Goal: Transaction & Acquisition: Subscribe to service/newsletter

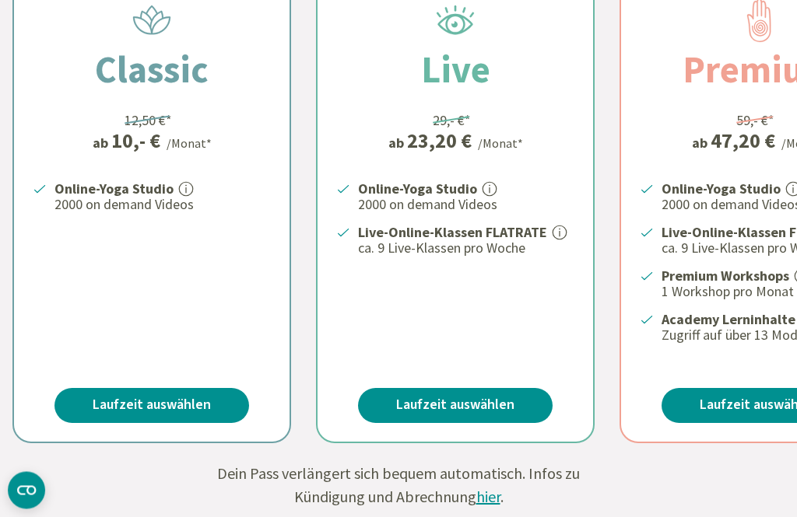
scroll to position [495, 0]
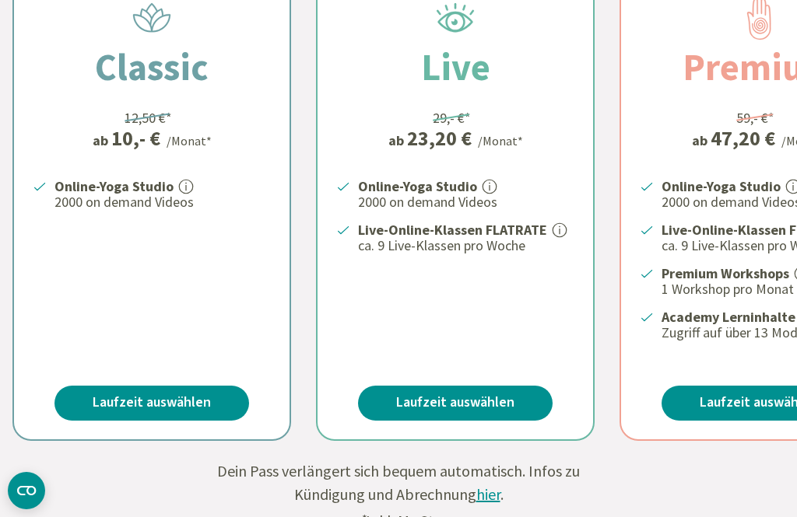
click at [164, 400] on link "Laufzeit auswählen" at bounding box center [151, 403] width 194 height 35
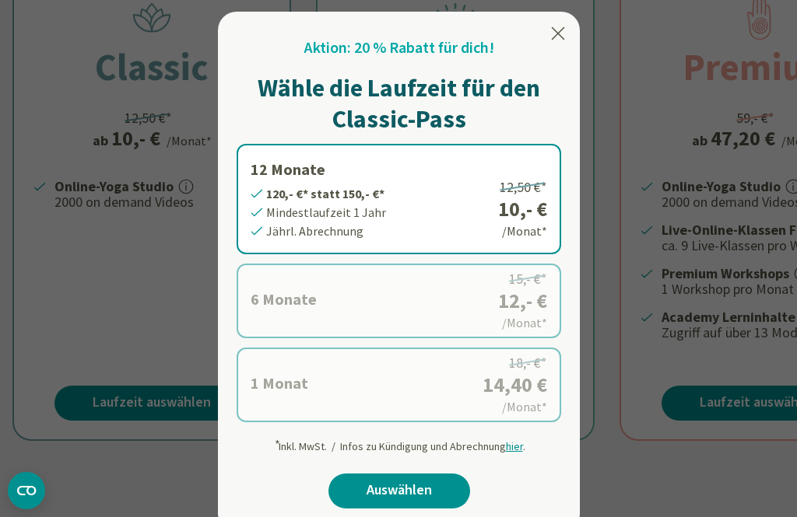
click at [509, 191] on label "12 Monate 120,- €* statt 150,- €* Mindestlaufzeit 1 Jahr Jährl. Abrechnung 12,5…" at bounding box center [398, 199] width 324 height 110
click at [522, 438] on div "* Inkl. MwSt. / Infos zu Kündigung und Abrechnung hier ." at bounding box center [399, 443] width 252 height 23
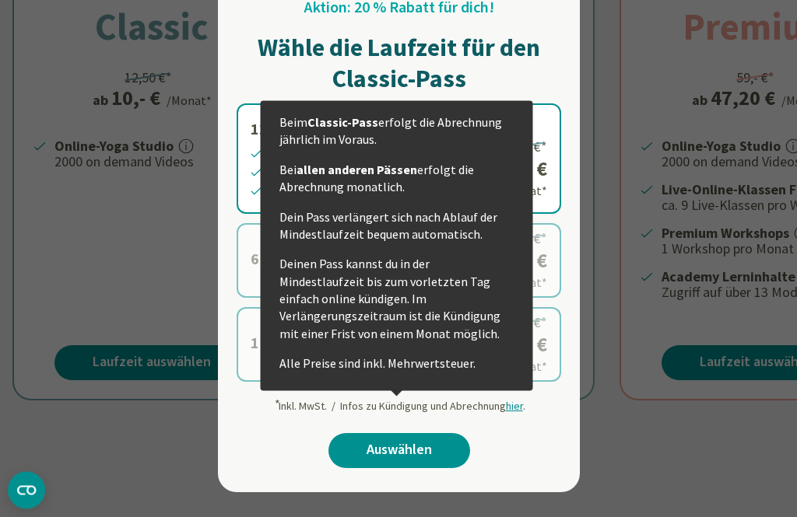
scroll to position [535, 0]
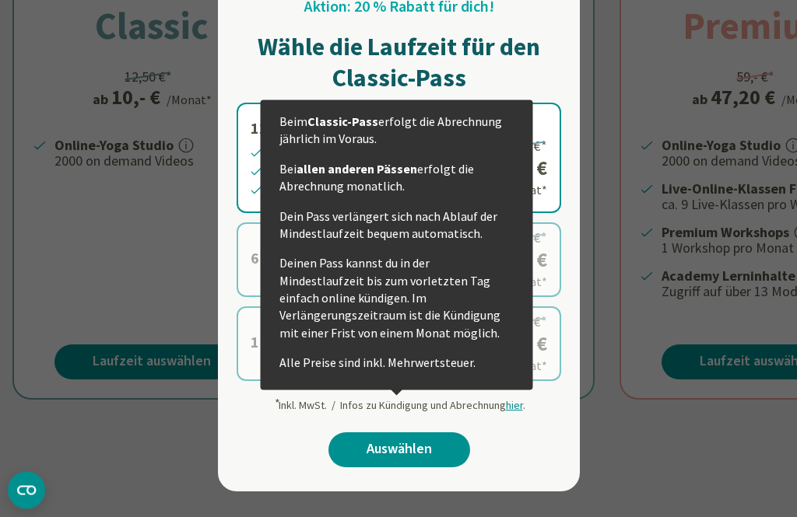
click at [517, 420] on div "Aktion: 20 % Rabatt für dich! Wähle die Laufzeit für den Classic-Pass 12 Monate…" at bounding box center [398, 238] width 324 height 485
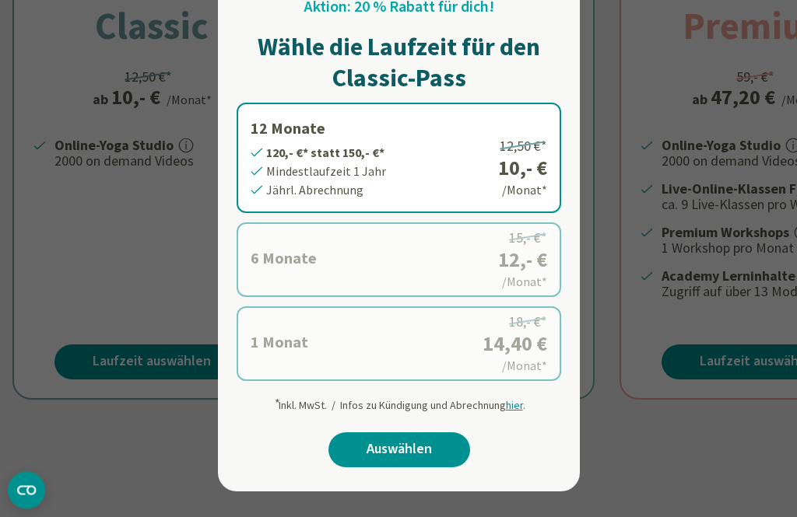
scroll to position [536, 0]
click at [506, 163] on label "12 Monate 120,- €* statt 150,- €* Mindestlaufzeit 1 Jahr Jährl. Abrechnung 12,5…" at bounding box center [398, 158] width 324 height 110
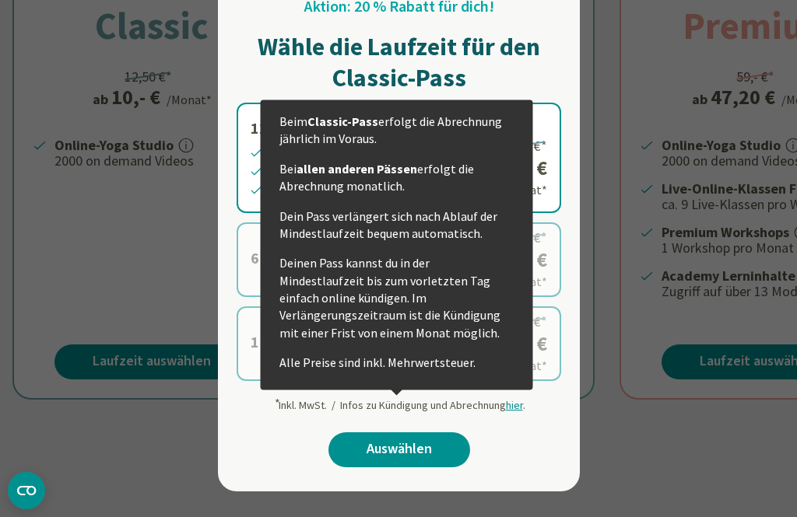
click at [522, 390] on div "Beim Classic-Pass erfolgt die Abrechnung jährlich im Voraus. Bei allen anderen …" at bounding box center [397, 245] width 272 height 290
click at [531, 417] on div "Aktion: 20 % Rabatt für dich! Wähle die Laufzeit für den Classic-Pass 12 Monate…" at bounding box center [398, 237] width 324 height 485
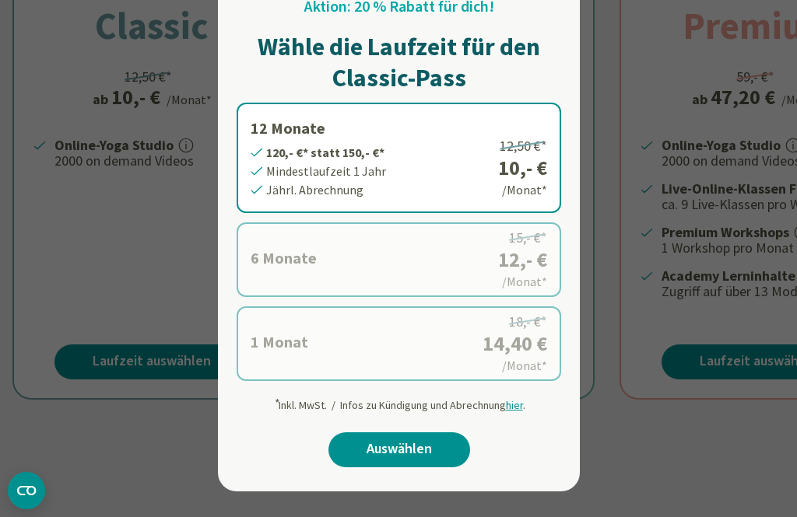
click at [431, 450] on link "Auswählen" at bounding box center [399, 450] width 142 height 35
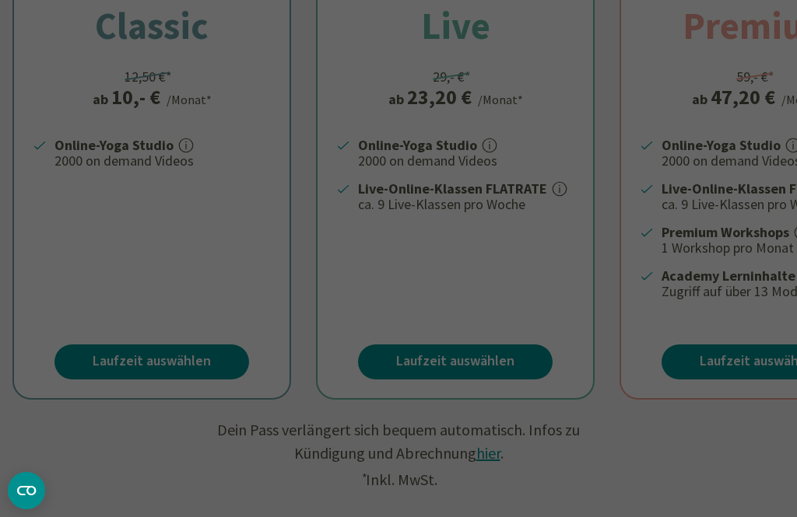
scroll to position [586, 0]
